Goal: Transaction & Acquisition: Subscribe to service/newsletter

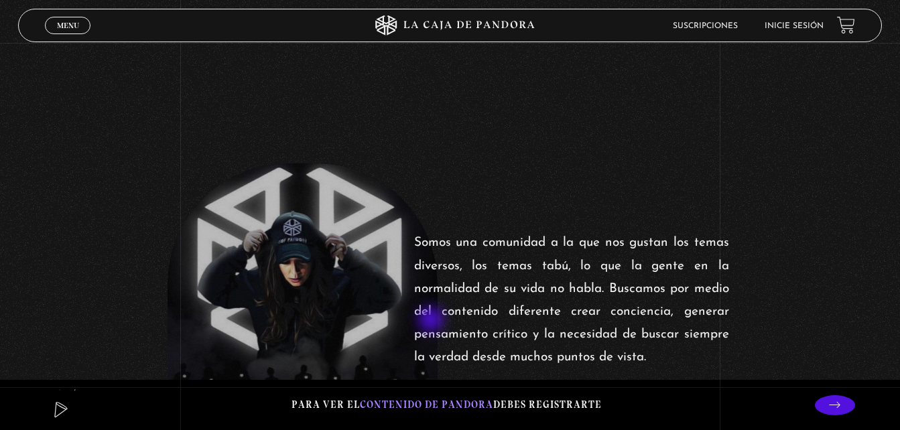
scroll to position [402, 0]
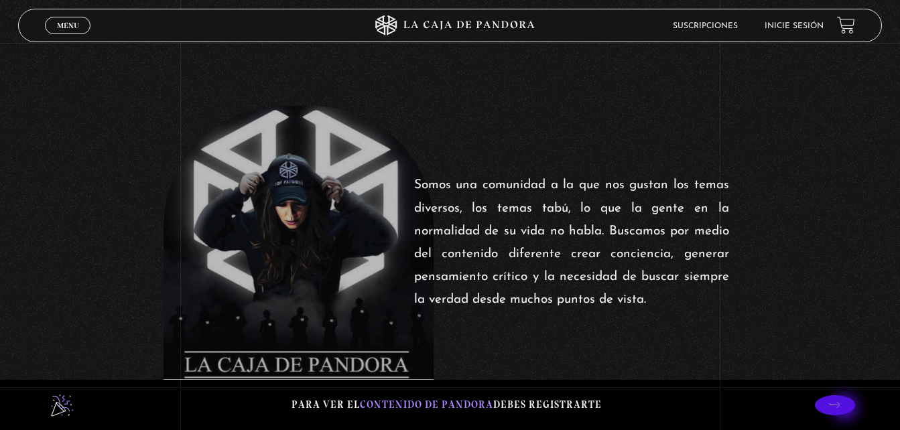
click at [840, 409] on icon at bounding box center [834, 404] width 11 height 11
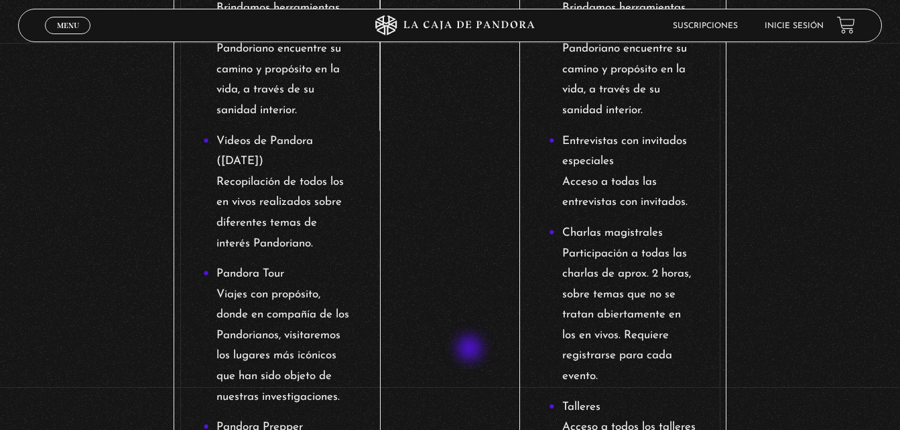
scroll to position [1206, 0]
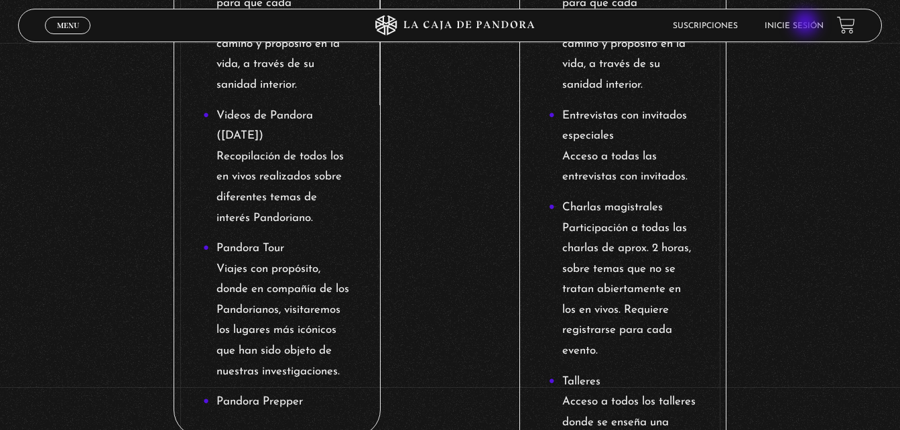
click at [807, 24] on link "Inicie sesión" at bounding box center [794, 26] width 59 height 8
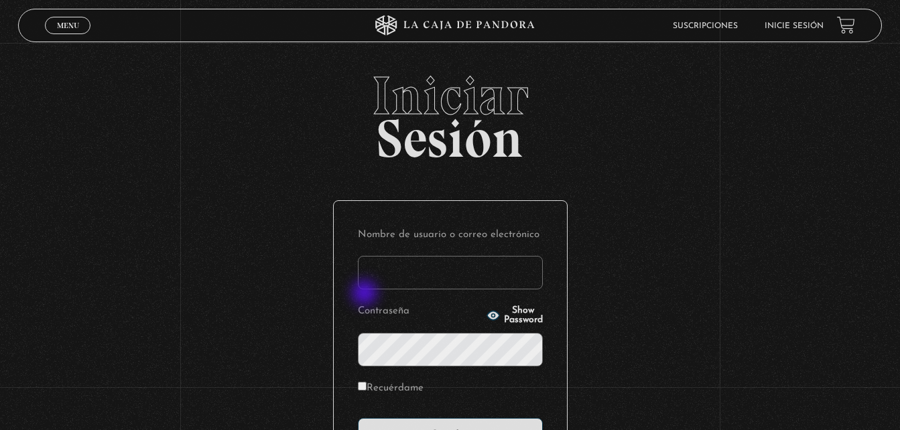
click at [381, 281] on input "Nombre de usuario o correo electrónico" at bounding box center [450, 273] width 185 height 34
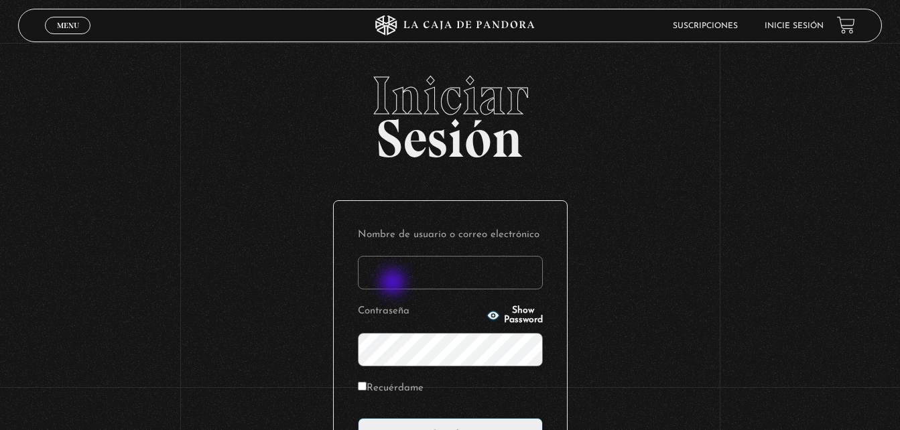
type input "cruz.cruz.sonia@gmail.com"
click at [486, 321] on icon "button" at bounding box center [492, 315] width 13 height 13
click at [380, 387] on label "Recuérdame" at bounding box center [391, 389] width 66 height 21
click at [367, 387] on input "Recuérdame" at bounding box center [362, 386] width 9 height 9
checkbox input "true"
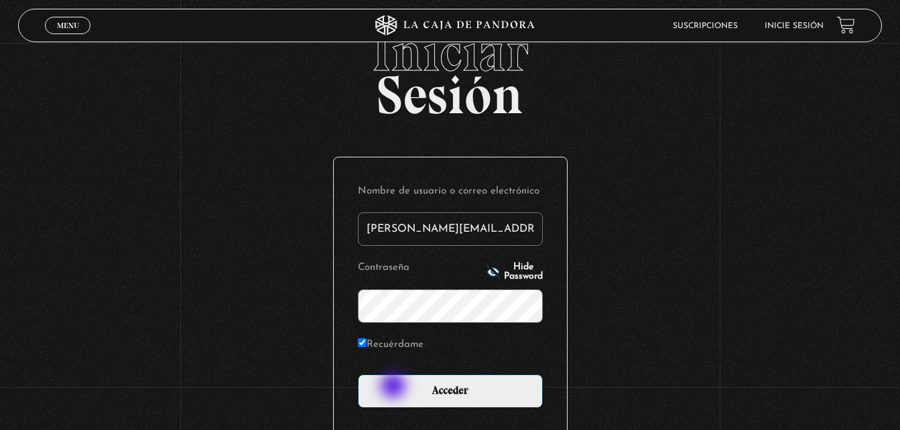
scroll to position [67, 0]
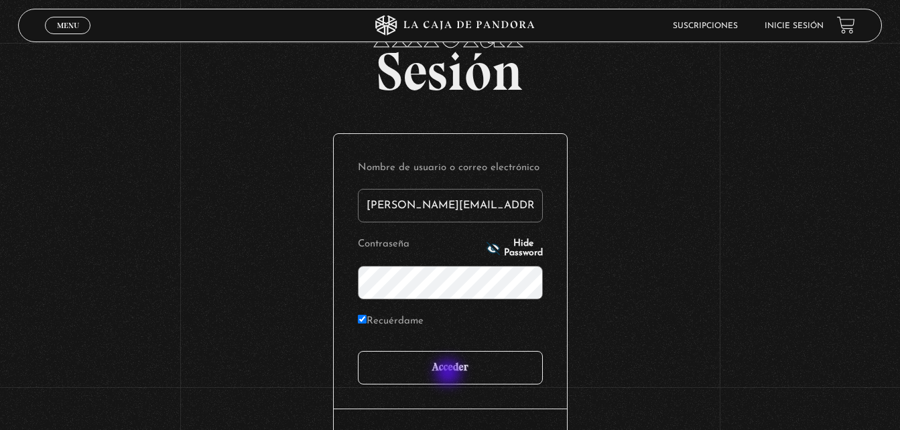
click at [452, 372] on input "Acceder" at bounding box center [450, 368] width 185 height 34
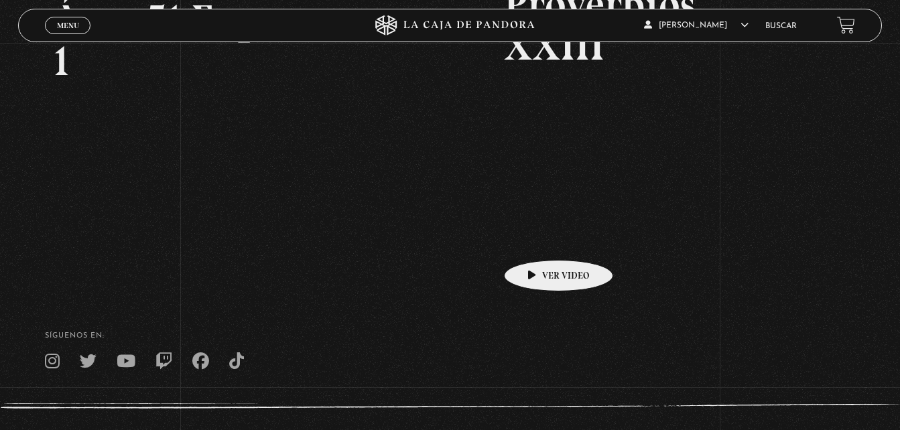
scroll to position [268, 0]
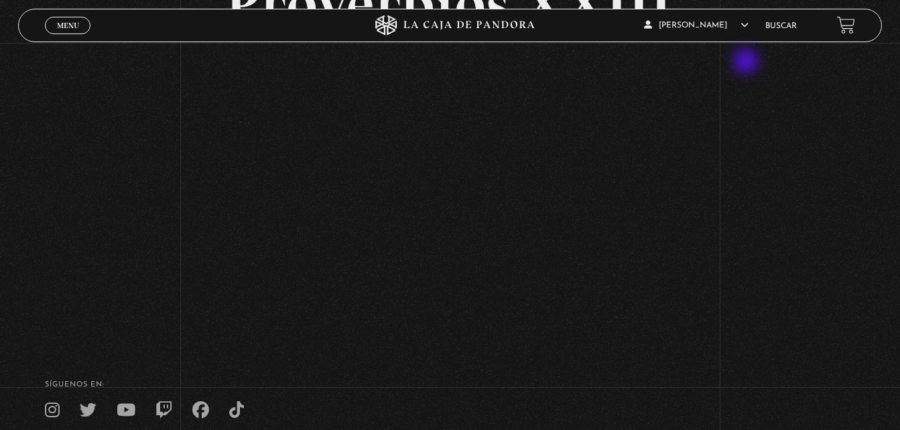
scroll to position [33, 0]
